Goal: Find specific page/section: Find specific page/section

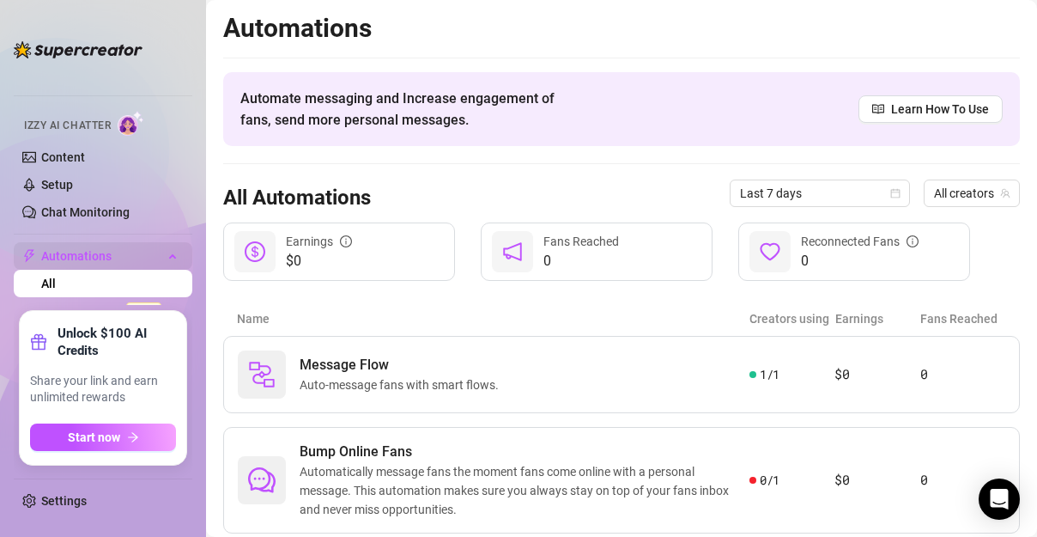
click at [137, 249] on span "Automations" at bounding box center [102, 255] width 122 height 27
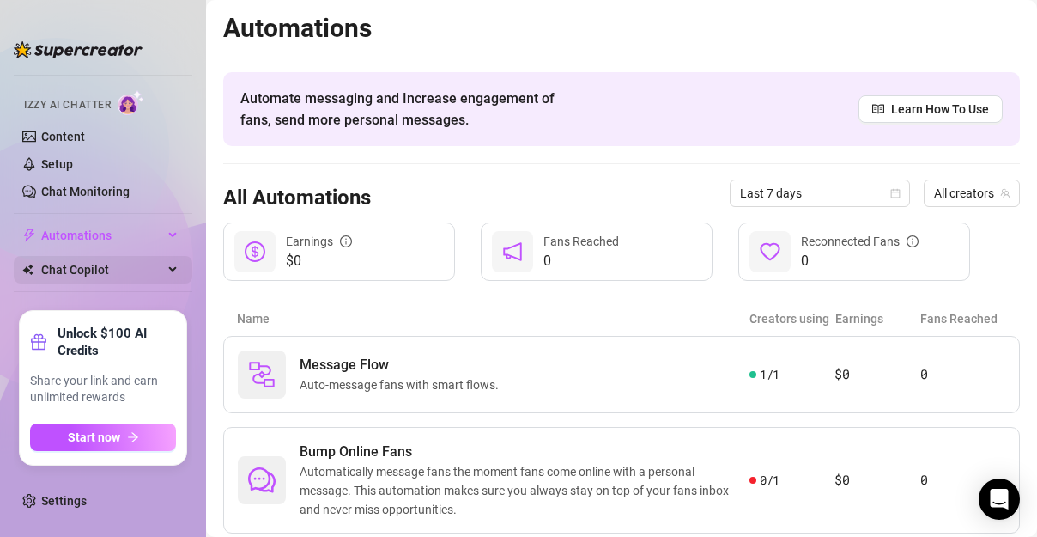
click at [151, 266] on div "Chat Copilot" at bounding box center [103, 269] width 179 height 27
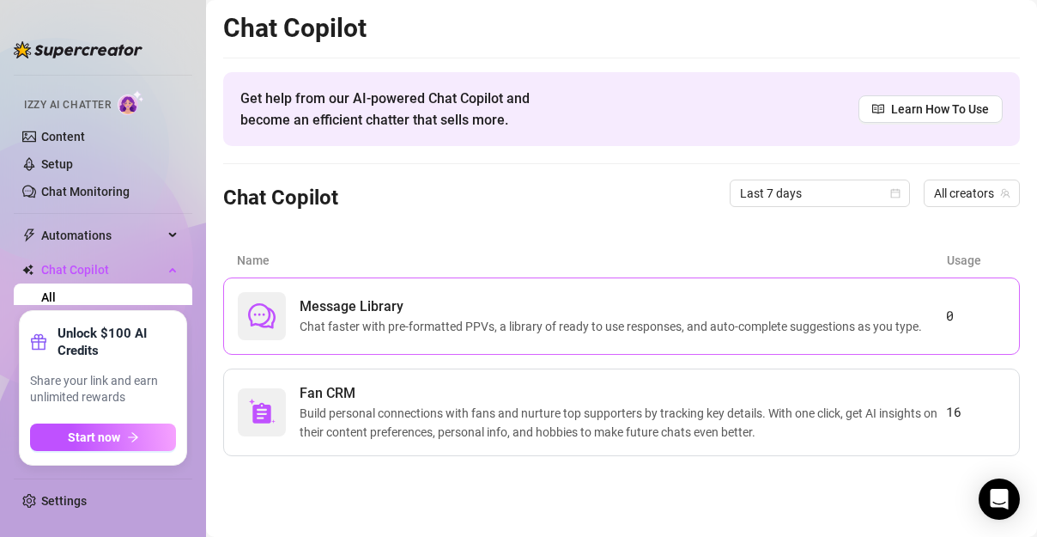
click at [372, 300] on span "Message Library" at bounding box center [614, 306] width 629 height 21
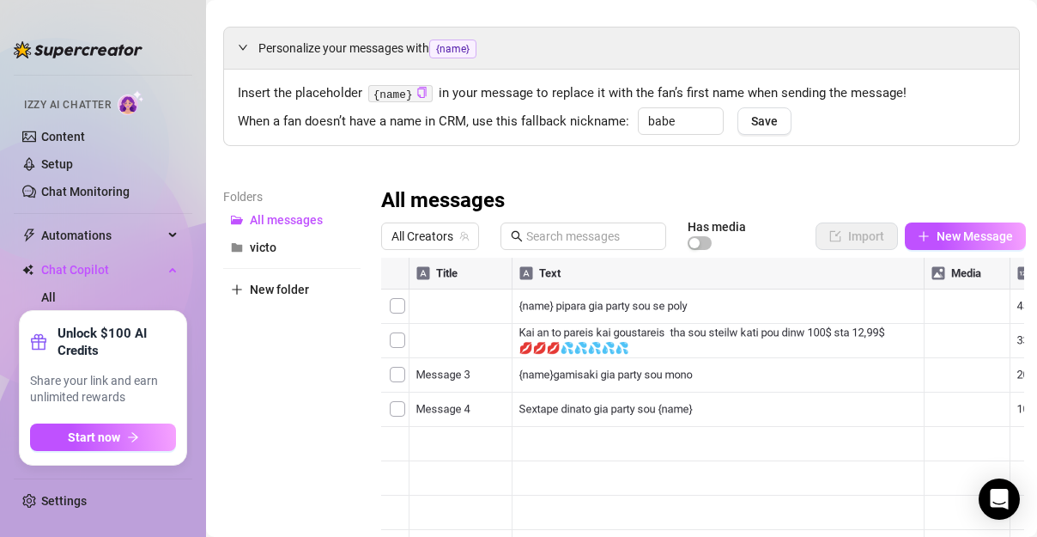
scroll to position [71, 0]
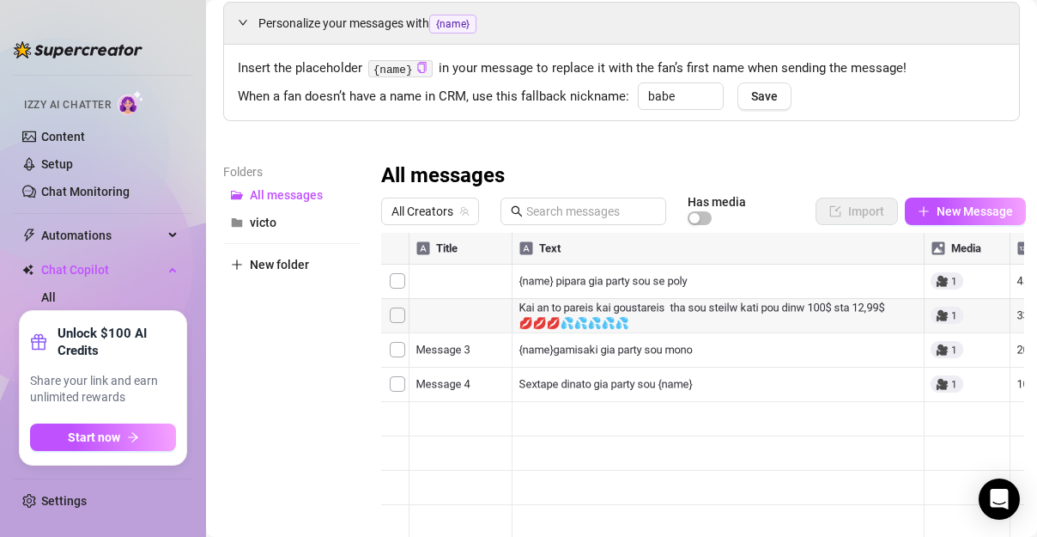
drag, startPoint x: 713, startPoint y: 536, endPoint x: 924, endPoint y: 529, distance: 211.3
click at [924, 529] on div at bounding box center [702, 424] width 643 height 383
drag, startPoint x: 785, startPoint y: 243, endPoint x: 453, endPoint y: 247, distance: 332.3
click at [429, 256] on div at bounding box center [702, 424] width 643 height 383
drag, startPoint x: 935, startPoint y: 172, endPoint x: 502, endPoint y: 125, distance: 435.1
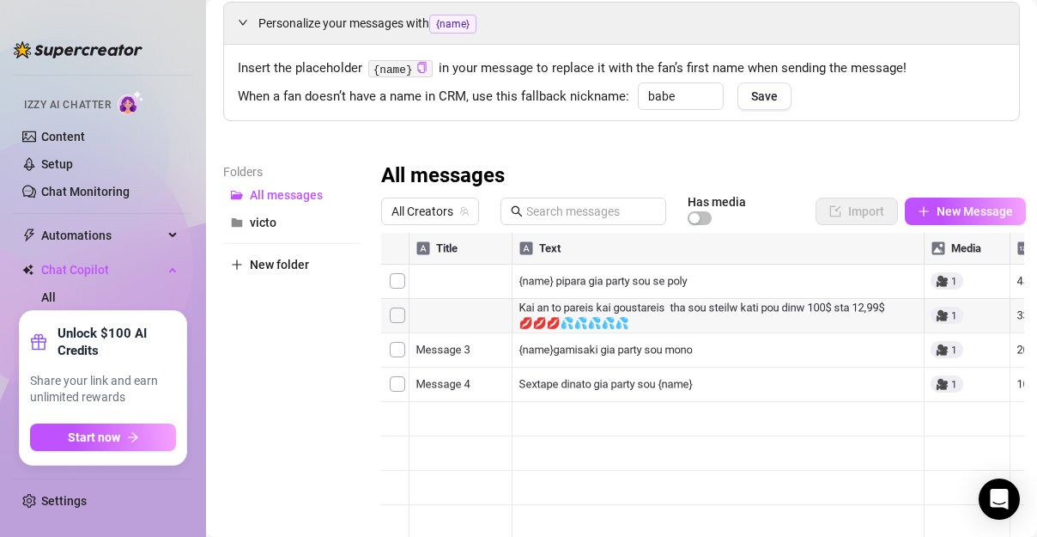
click at [502, 125] on div "Personalize your messages with {name} Insert the placeholder {name} in your mes…" at bounding box center [621, 309] width 797 height 614
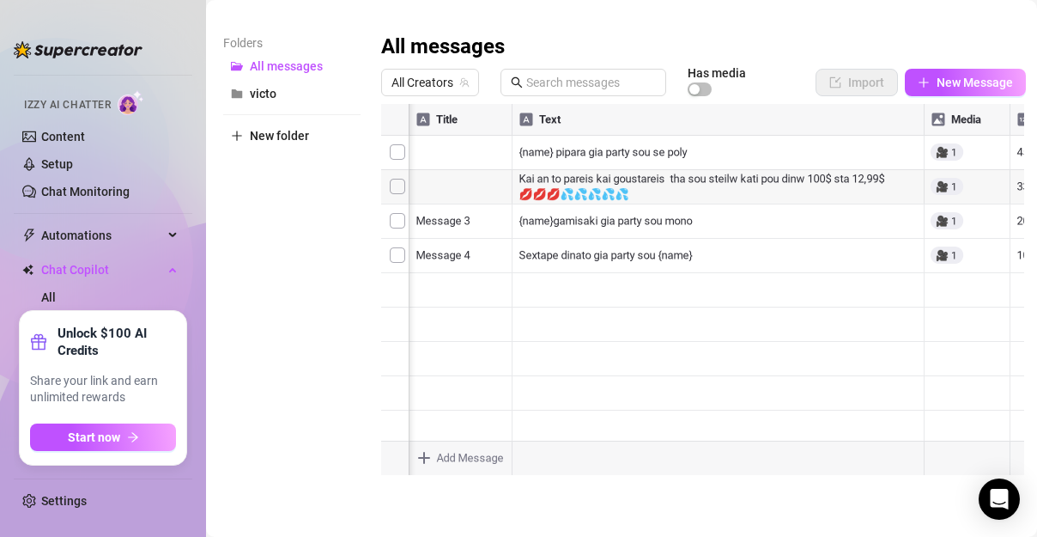
scroll to position [0, 227]
